Goal: Task Accomplishment & Management: Use online tool/utility

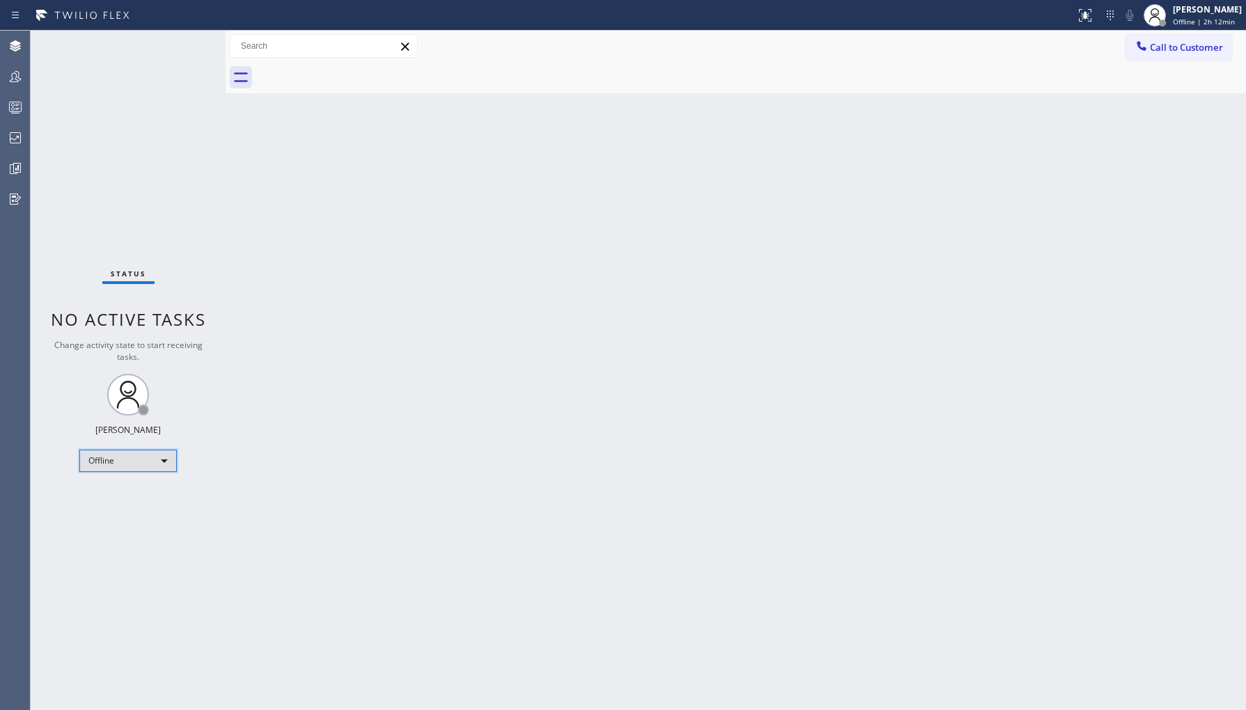
click at [151, 458] on div "Offline" at bounding box center [127, 461] width 97 height 22
click at [137, 512] on li "Unavailable" at bounding box center [127, 514] width 95 height 17
click at [14, 79] on icon at bounding box center [15, 76] width 17 height 17
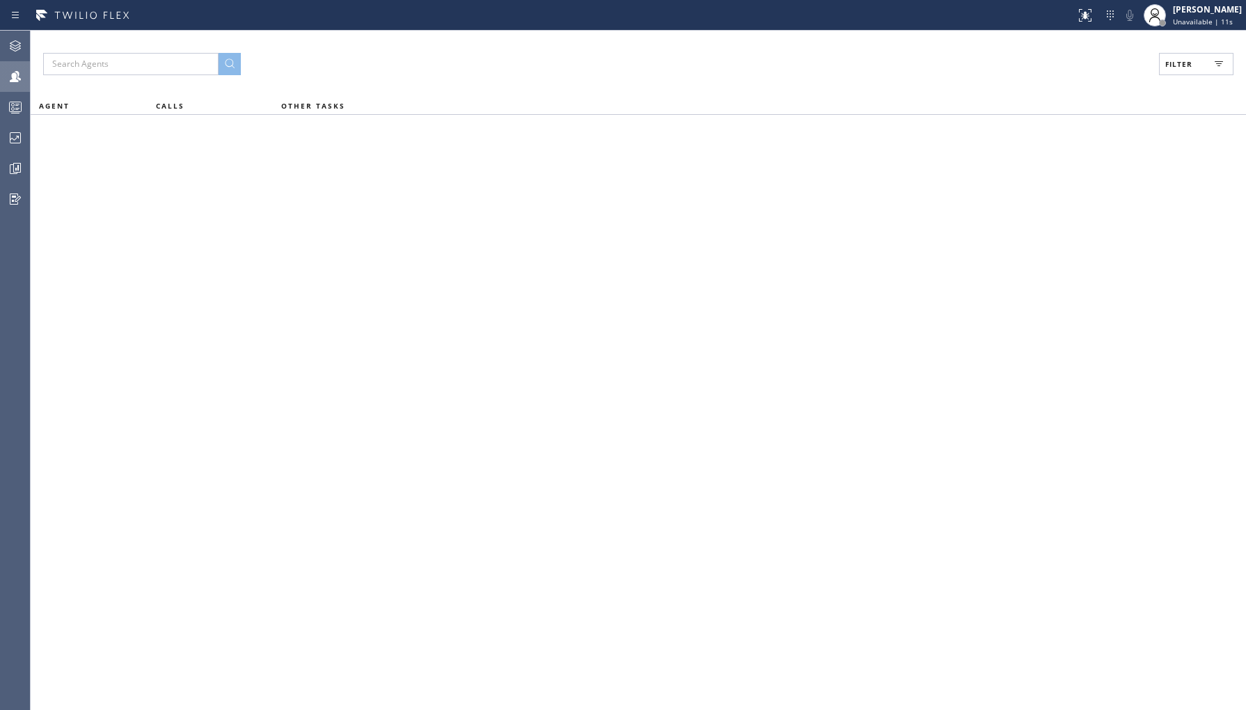
click at [1177, 63] on span "Filter" at bounding box center [1178, 64] width 27 height 10
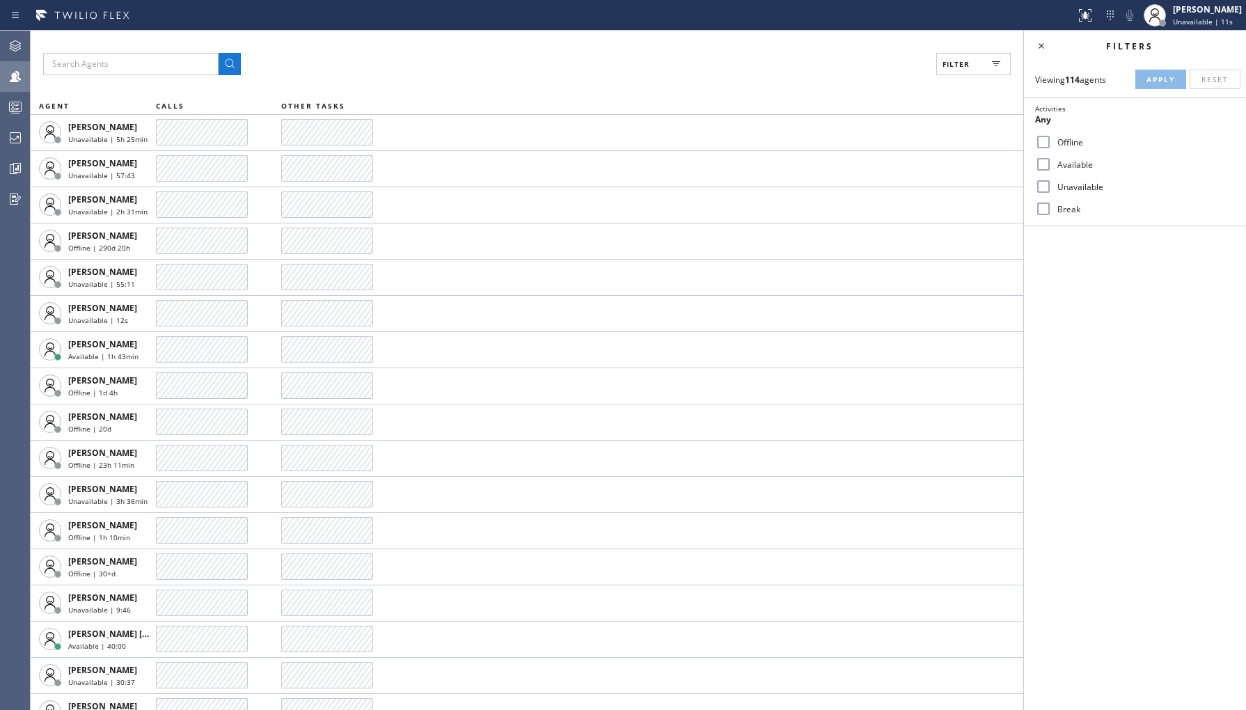
click at [1076, 189] on label "Unavailable" at bounding box center [1143, 187] width 183 height 12
click at [1052, 189] on input "Unavailable" at bounding box center [1043, 186] width 17 height 17
checkbox input "true"
click at [1152, 73] on button "Apply" at bounding box center [1160, 79] width 51 height 19
click at [11, 137] on icon at bounding box center [15, 137] width 17 height 17
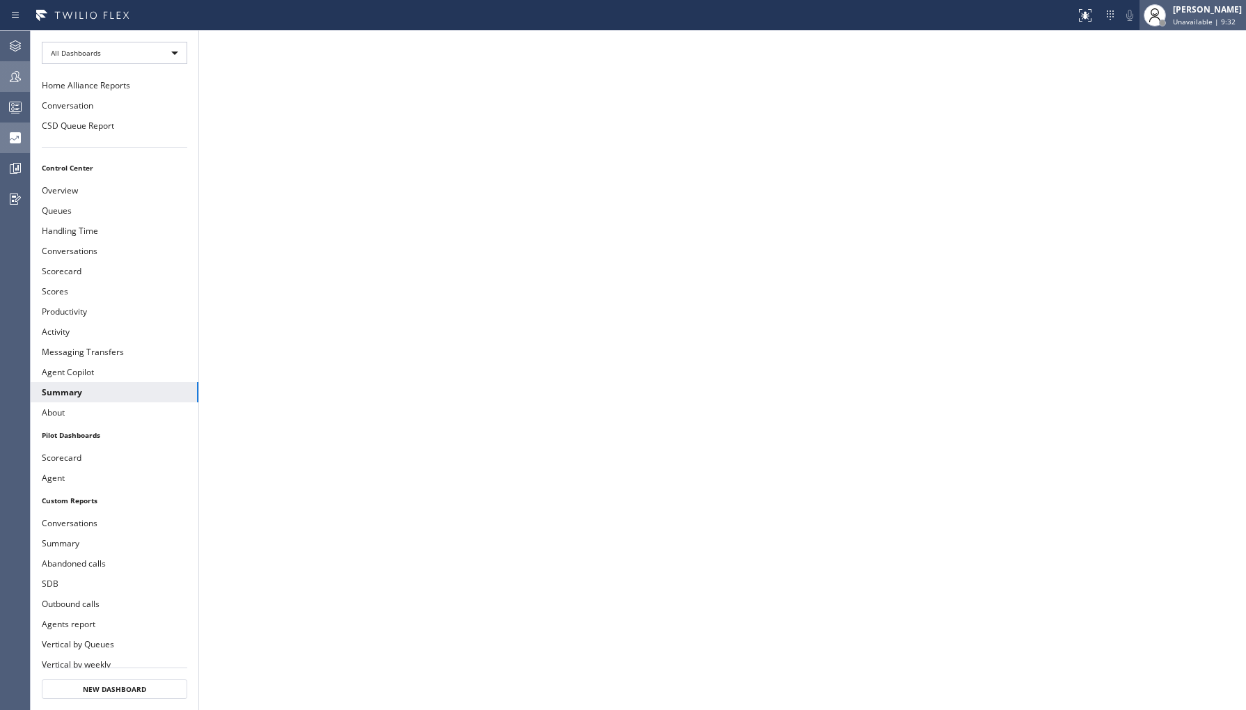
click at [1215, 10] on div "[PERSON_NAME]" at bounding box center [1207, 9] width 69 height 12
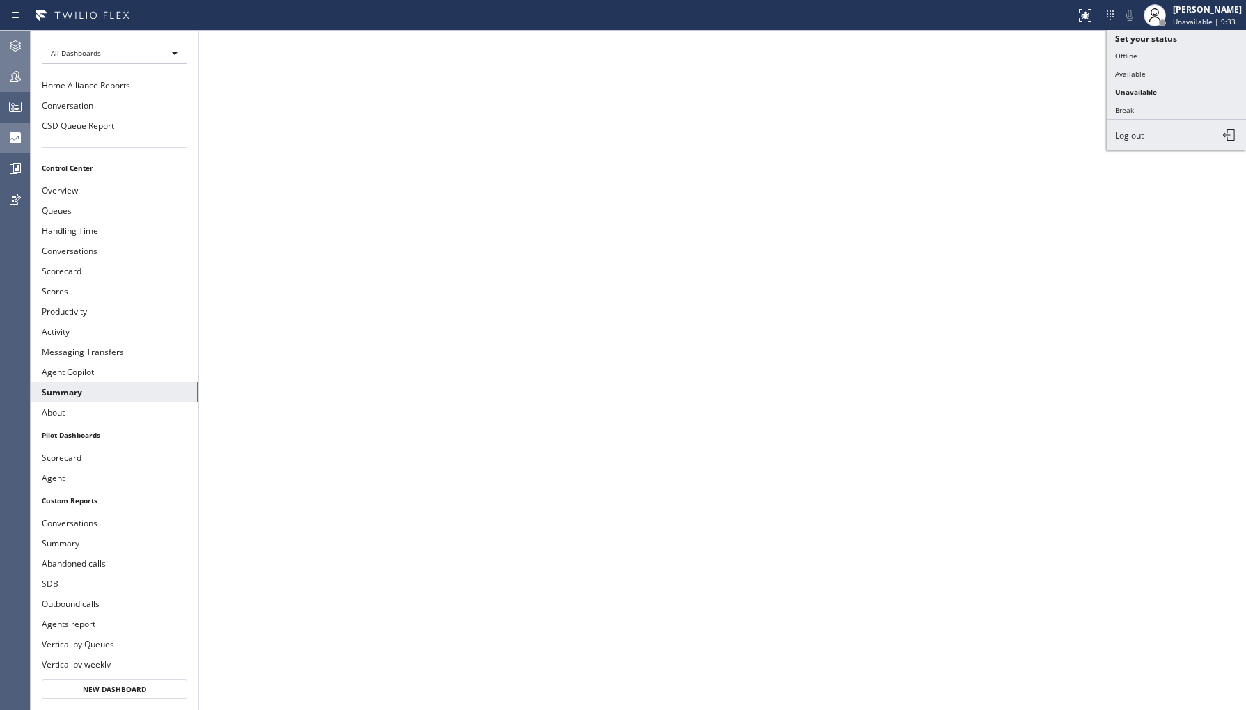
click at [19, 44] on icon at bounding box center [15, 45] width 11 height 11
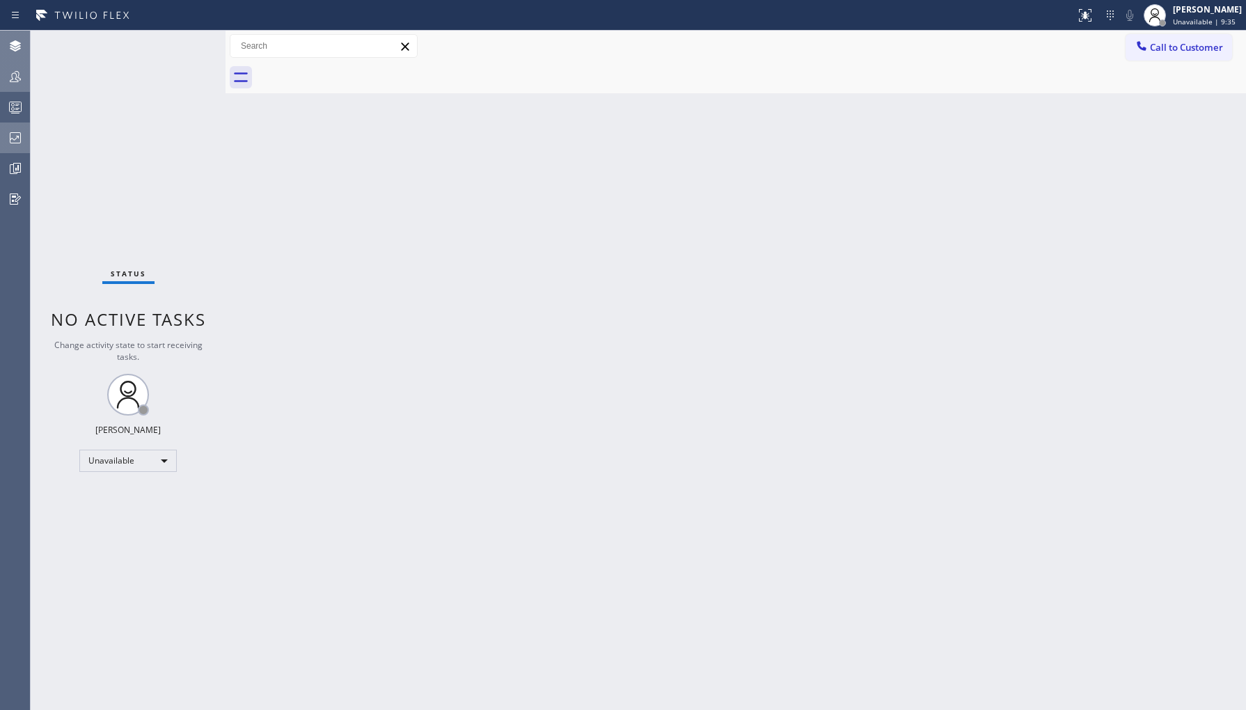
click at [1175, 31] on div "Call to Customer Outbound call Location Search location Your caller id phone nu…" at bounding box center [735, 46] width 1020 height 31
click at [1172, 47] on span "Call to Customer" at bounding box center [1186, 47] width 73 height 13
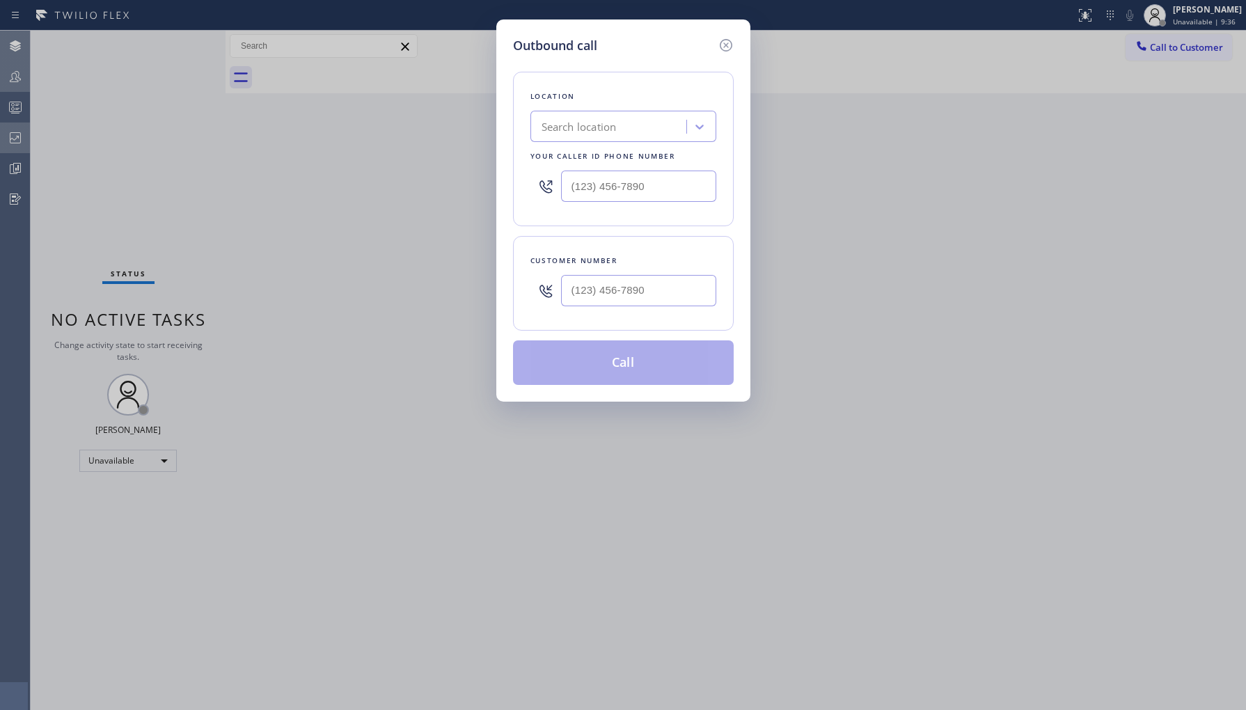
click at [631, 126] on div "Search location" at bounding box center [610, 127] width 152 height 24
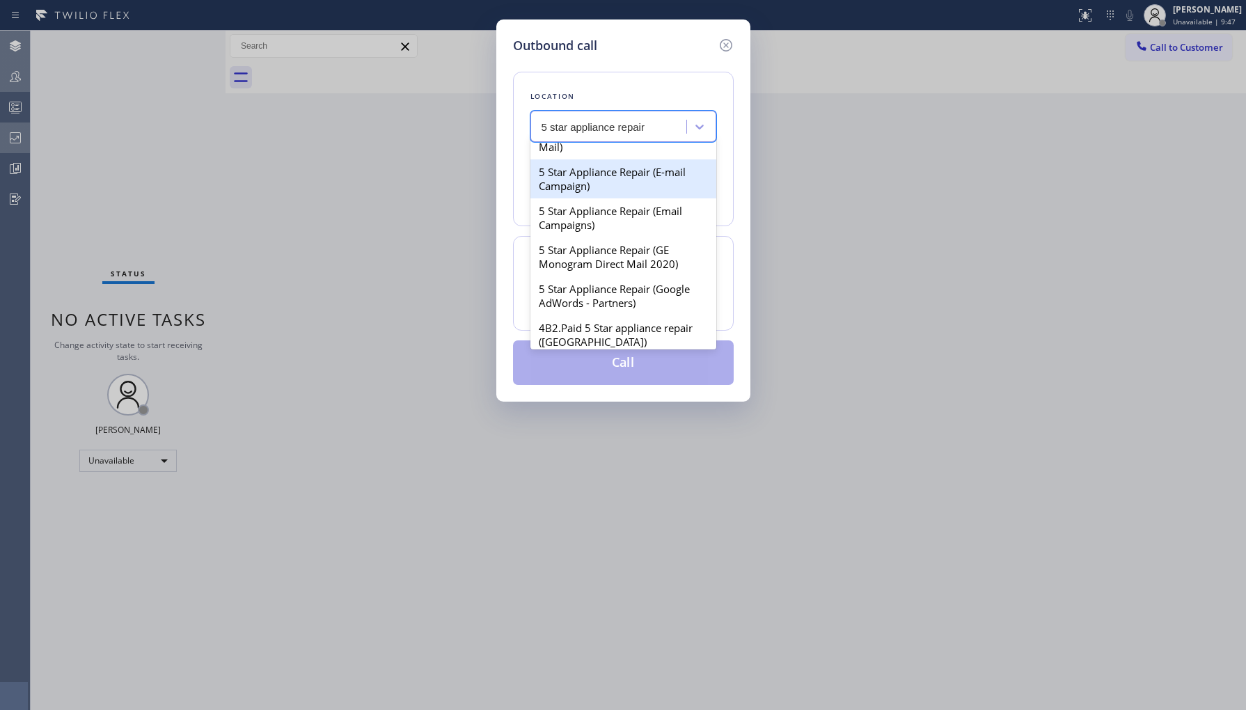
scroll to position [232, 0]
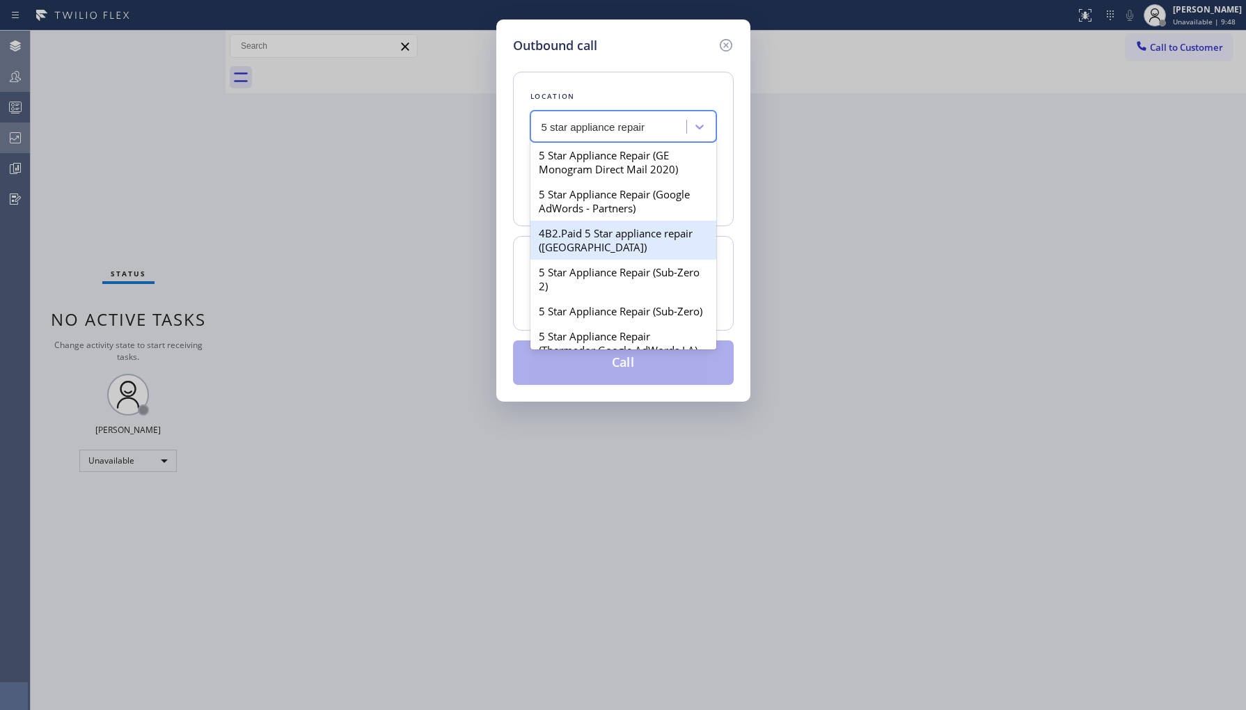
type input "5 star appliance repair"
click at [726, 54] on div at bounding box center [725, 45] width 17 height 19
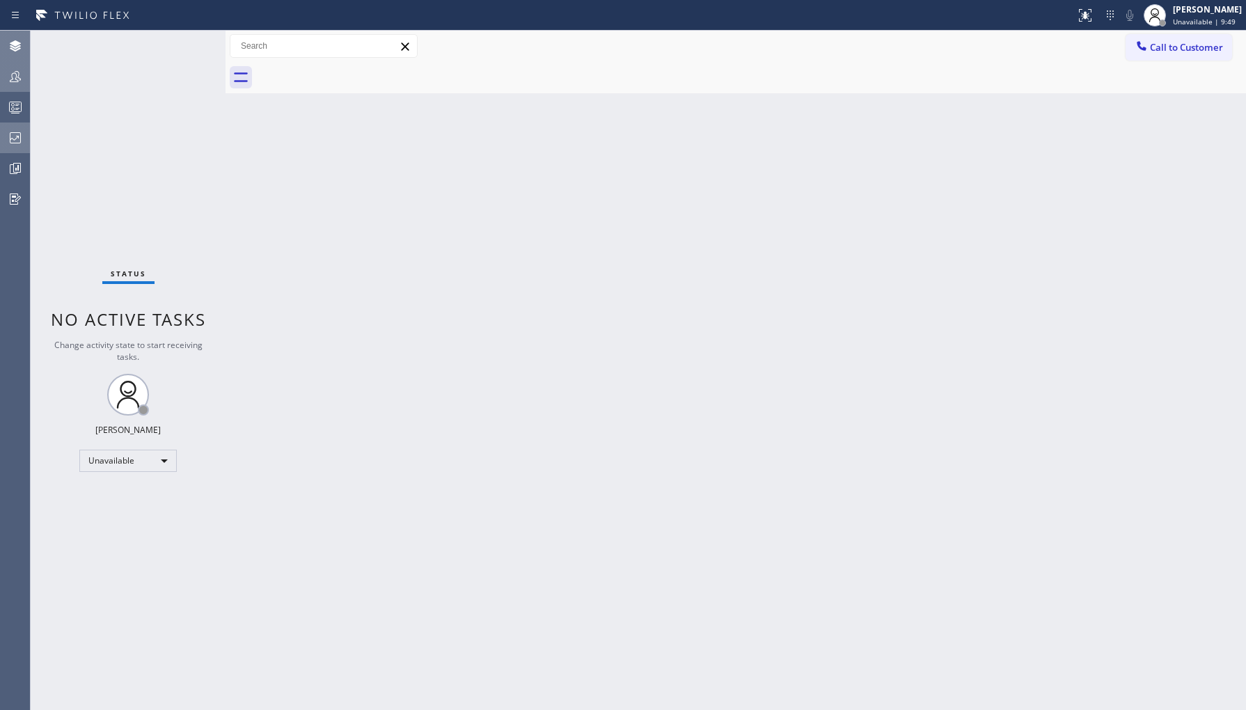
click at [727, 46] on div "Call to Customer Outbound call Location Search location Your caller id phone nu…" at bounding box center [735, 46] width 1020 height 24
click at [21, 74] on icon at bounding box center [15, 76] width 17 height 17
